Goal: Task Accomplishment & Management: Manage account settings

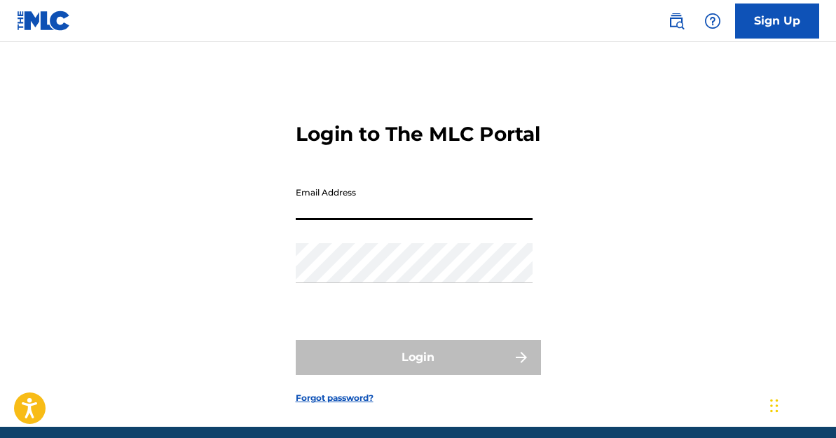
click at [385, 219] on input "Email Address" at bounding box center [414, 200] width 237 height 40
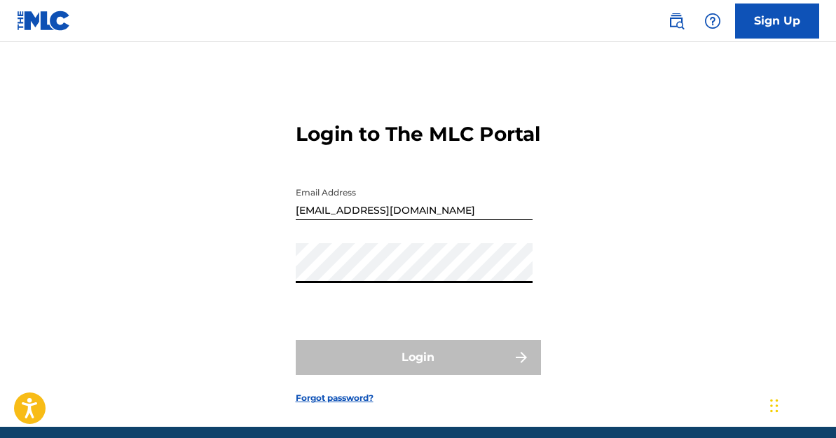
click at [247, 363] on div "Login to The MLC Portal Email Address [EMAIL_ADDRESS][DOMAIN_NAME] Password Log…" at bounding box center [418, 252] width 836 height 350
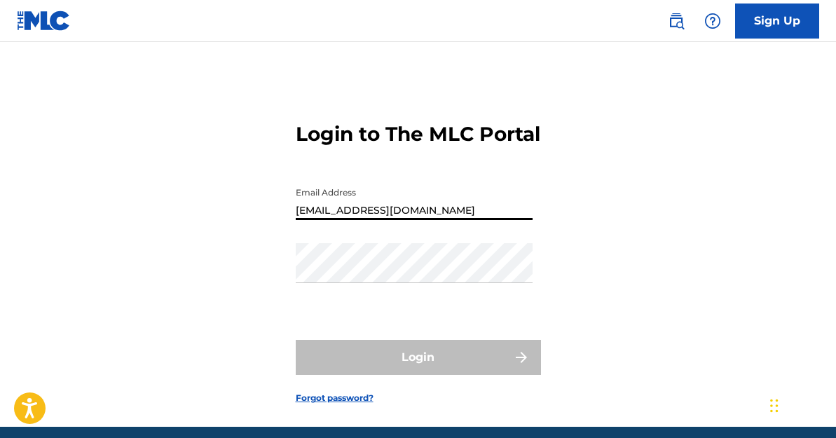
click at [372, 212] on input "[EMAIL_ADDRESS][DOMAIN_NAME]" at bounding box center [414, 200] width 237 height 40
click at [367, 220] on input "[EMAIL_ADDRESS][DOMAIN_NAME]" at bounding box center [414, 200] width 237 height 40
type input "[EMAIL_ADDRESS][DOMAIN_NAME]"
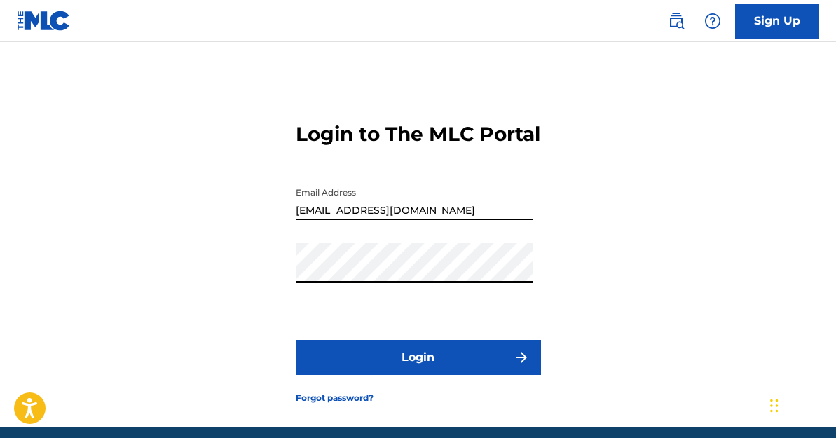
click at [296, 340] on button "Login" at bounding box center [418, 357] width 245 height 35
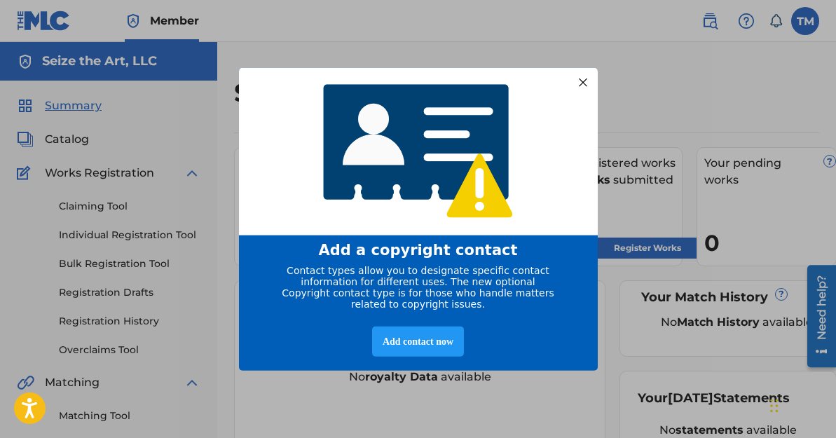
click at [578, 77] on div at bounding box center [582, 82] width 18 height 18
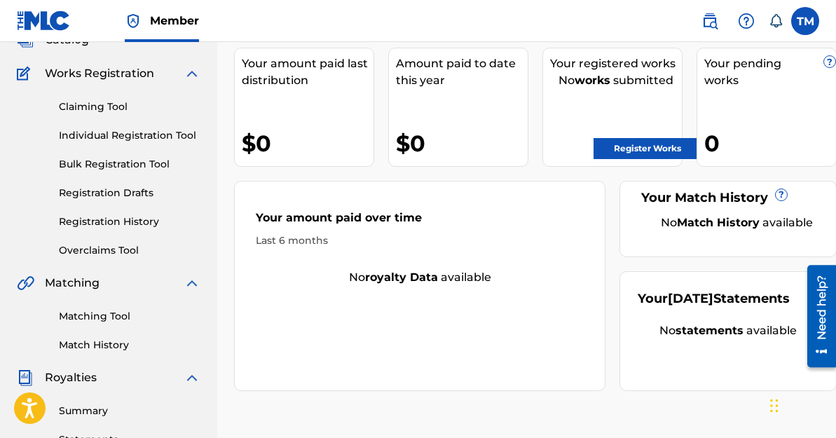
scroll to position [102, 0]
